Goal: Task Accomplishment & Management: Manage account settings

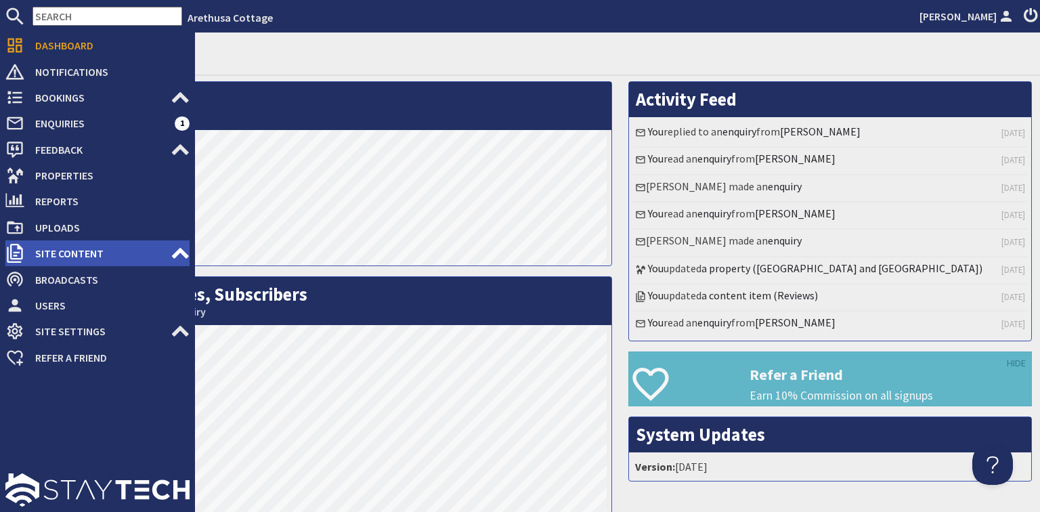
click at [72, 249] on span "Site Content" at bounding box center [97, 253] width 146 height 22
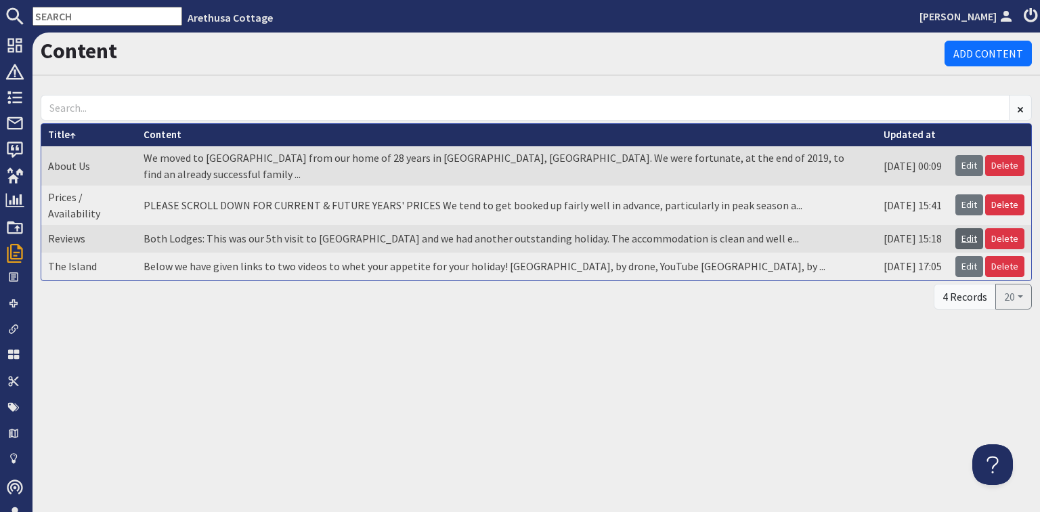
click at [971, 228] on link "Edit" at bounding box center [969, 238] width 28 height 21
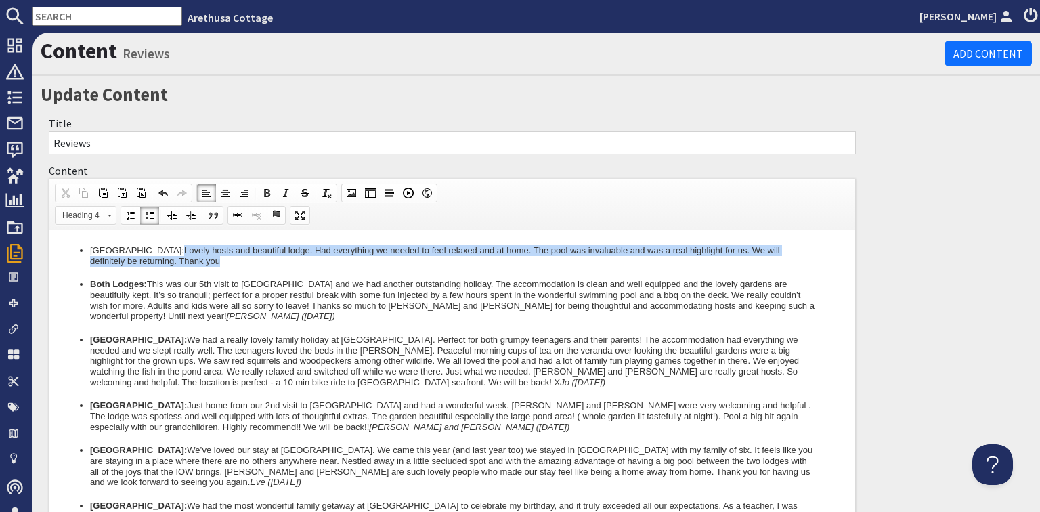
drag, startPoint x: 177, startPoint y: 251, endPoint x: 242, endPoint y: 261, distance: 65.7
click at [242, 261] on h4 "[GEOGRAPHIC_DATA]: [GEOGRAPHIC_DATA] hosts and beautiful lodge. Had everything …" at bounding box center [452, 255] width 724 height 21
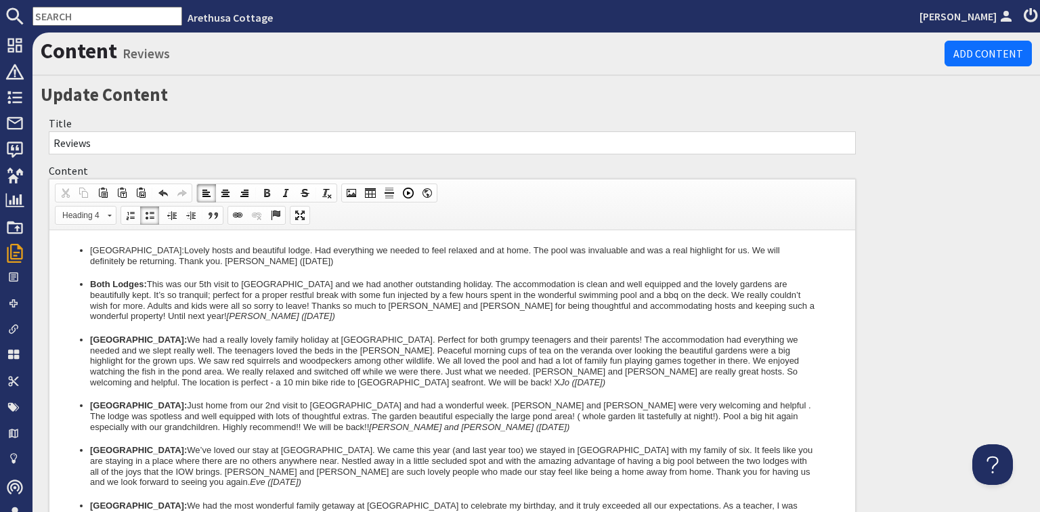
drag, startPoint x: 269, startPoint y: 263, endPoint x: 347, endPoint y: 265, distance: 78.5
click at [347, 265] on h4 "[GEOGRAPHIC_DATA]: [GEOGRAPHIC_DATA] hosts and beautiful lodge. Had everything …" at bounding box center [452, 255] width 724 height 21
click at [285, 192] on span at bounding box center [285, 192] width 11 height 11
drag, startPoint x: 225, startPoint y: 261, endPoint x: 277, endPoint y: 261, distance: 51.4
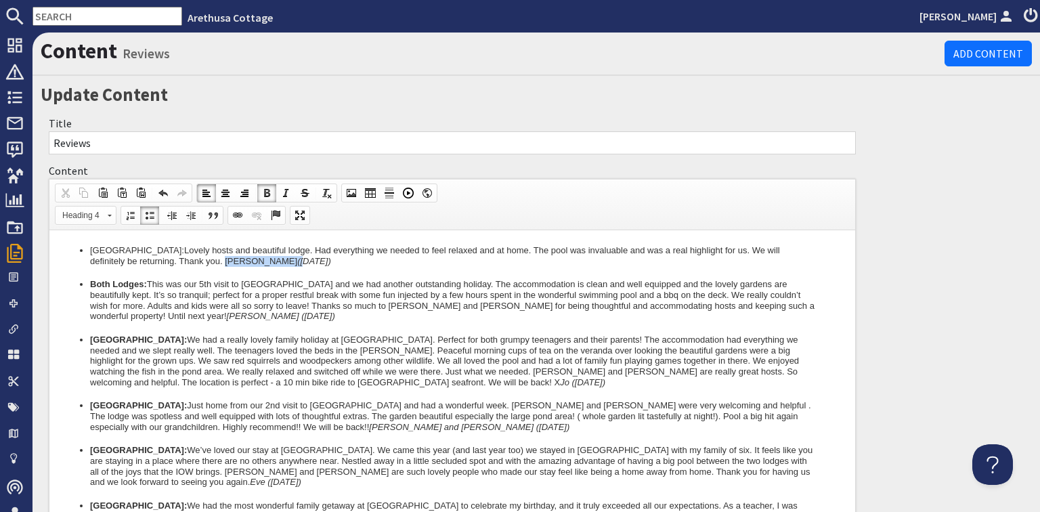
click at [277, 261] on h4 "[GEOGRAPHIC_DATA]: [GEOGRAPHIC_DATA] hosts and beautiful lodge. Had everything …" at bounding box center [452, 255] width 724 height 21
click at [281, 191] on span at bounding box center [285, 192] width 11 height 11
drag, startPoint x: 176, startPoint y: 252, endPoint x: 93, endPoint y: 248, distance: 83.3
click at [93, 248] on h4 "[GEOGRAPHIC_DATA]: [GEOGRAPHIC_DATA] hosts and beautiful lodge. Had everything …" at bounding box center [452, 255] width 724 height 21
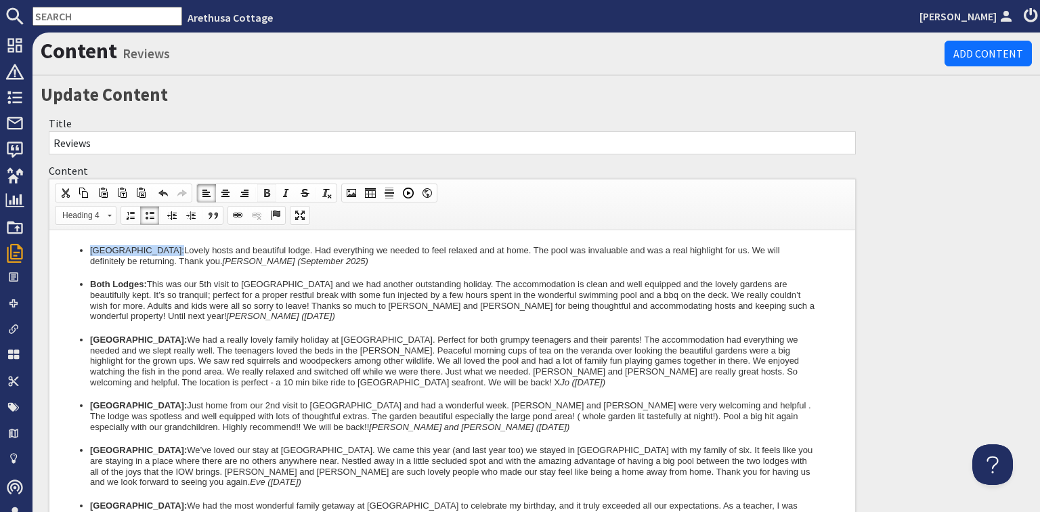
click at [266, 190] on span at bounding box center [266, 192] width 11 height 11
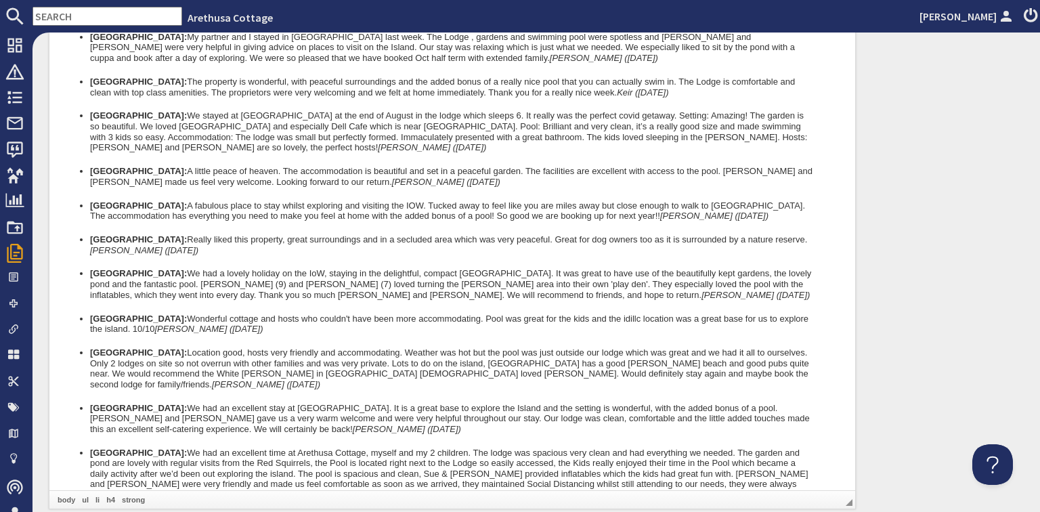
scroll to position [7583, 0]
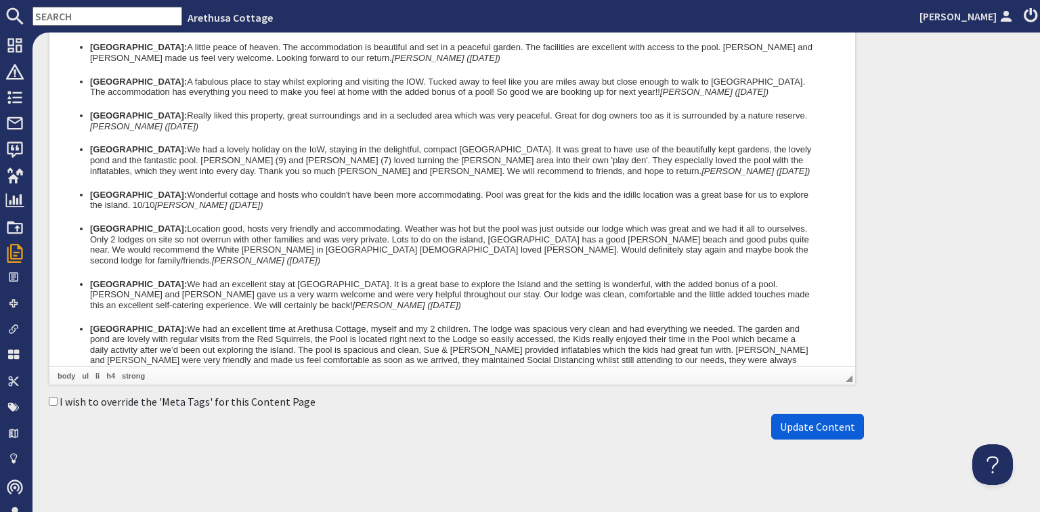
click at [816, 422] on span "Update Content" at bounding box center [817, 427] width 75 height 14
